Goal: Information Seeking & Learning: Learn about a topic

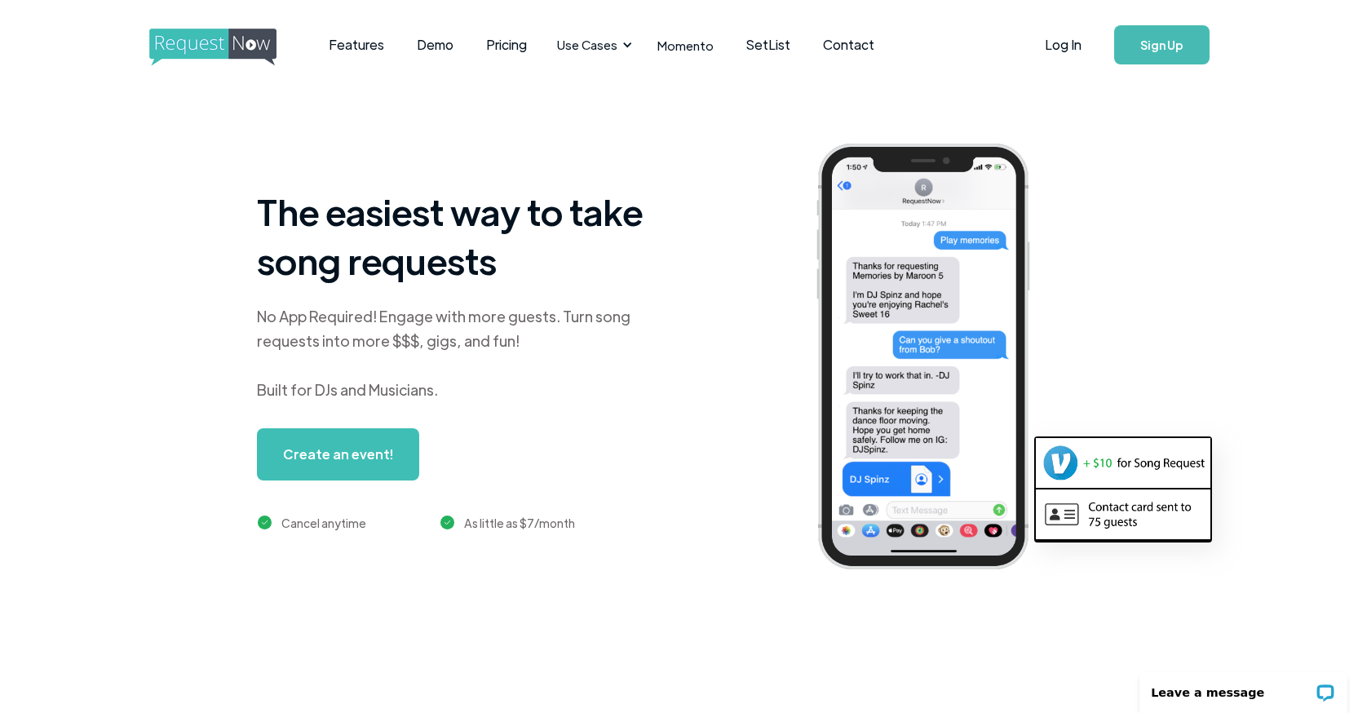
click at [273, 457] on link "Create an event!" at bounding box center [338, 454] width 162 height 52
click at [379, 44] on link "Features" at bounding box center [356, 45] width 88 height 51
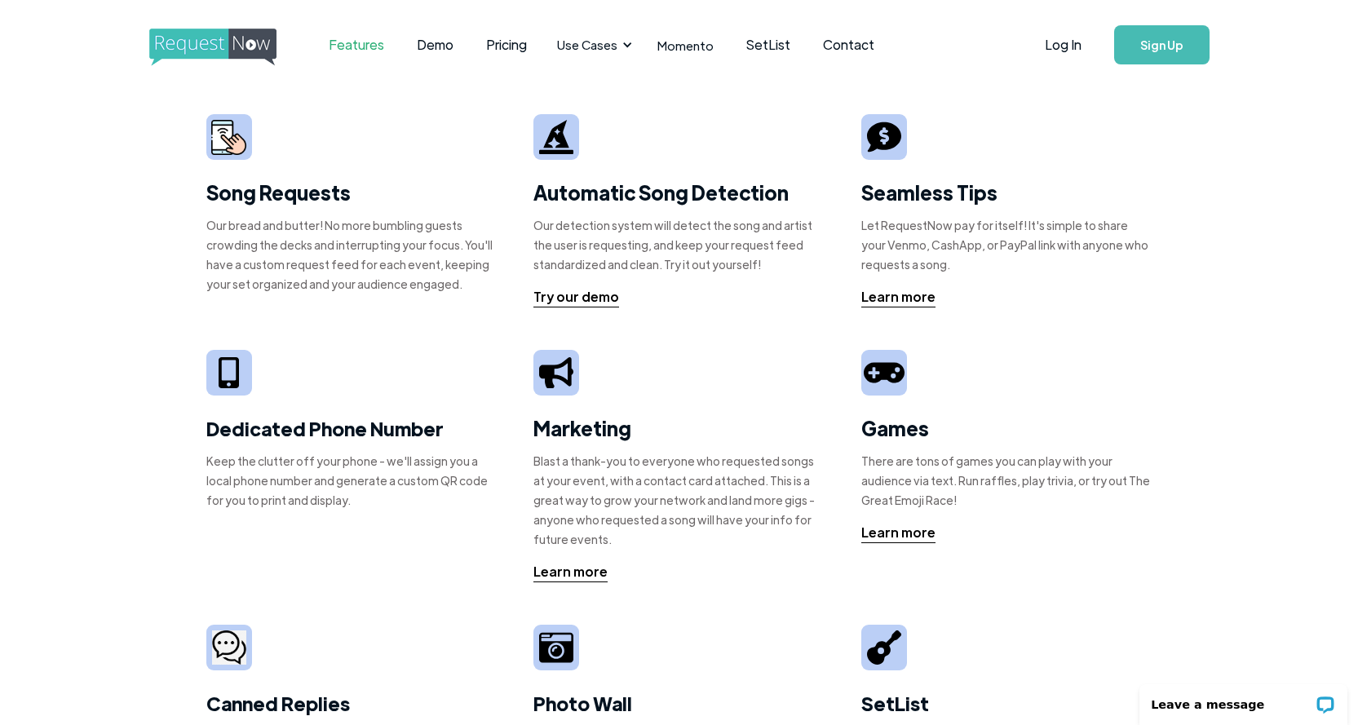
click at [70, 236] on div "Song Requests Our bread and butter! No more bumbling guests crowding the decks …" at bounding box center [679, 552] width 1358 height 925
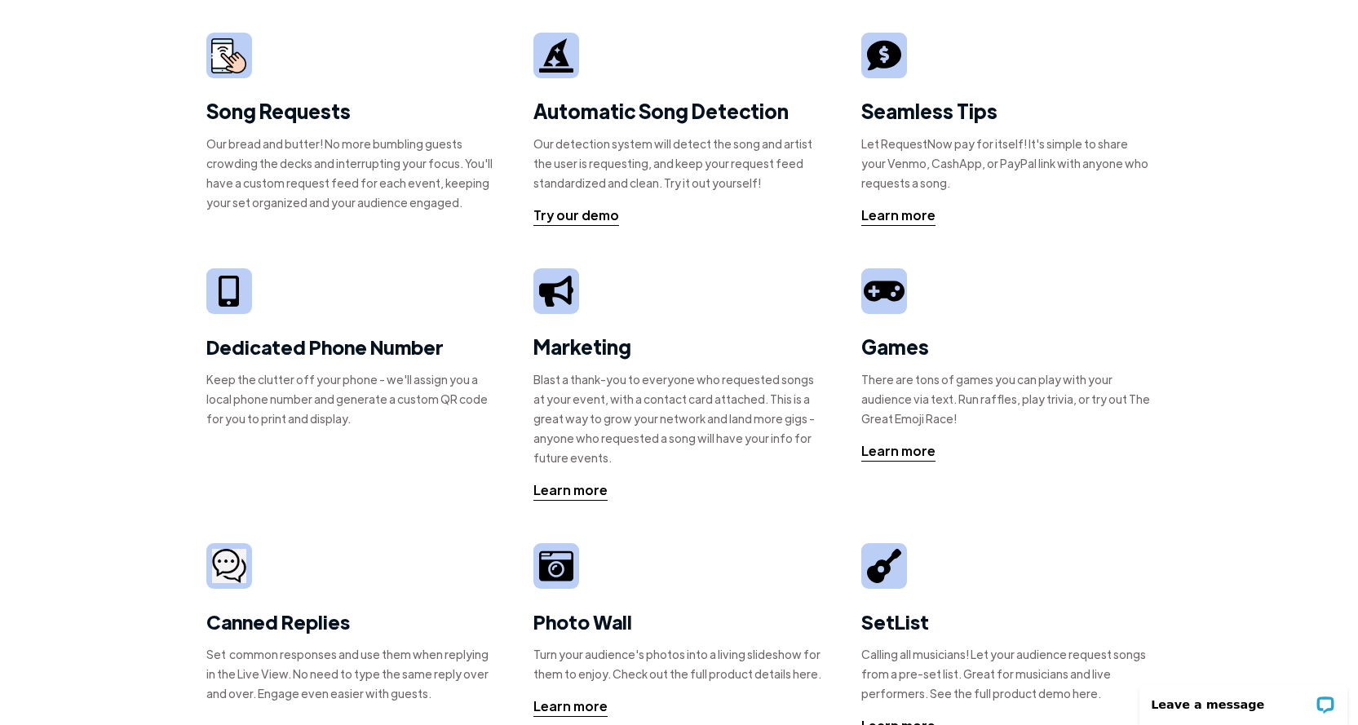
scroll to position [245, 0]
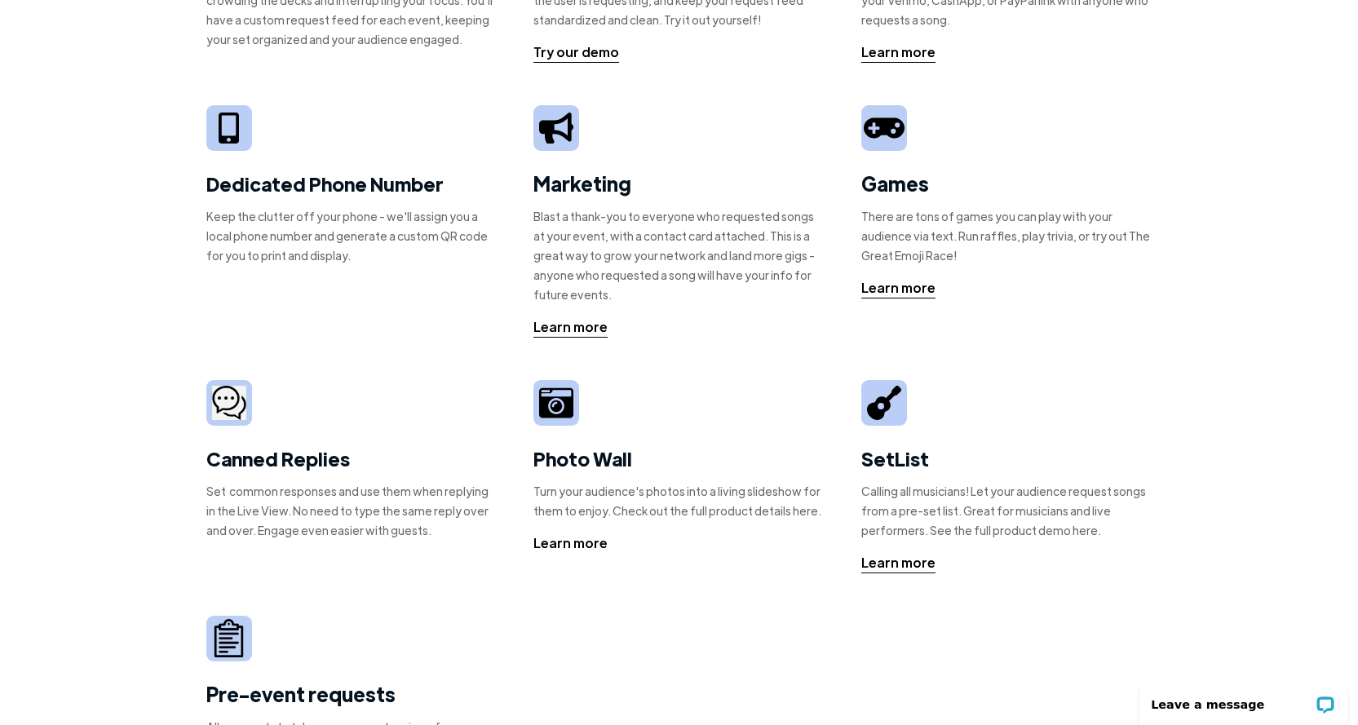
click at [556, 548] on div "Learn more" at bounding box center [571, 544] width 74 height 20
